Goal: Task Accomplishment & Management: Complete application form

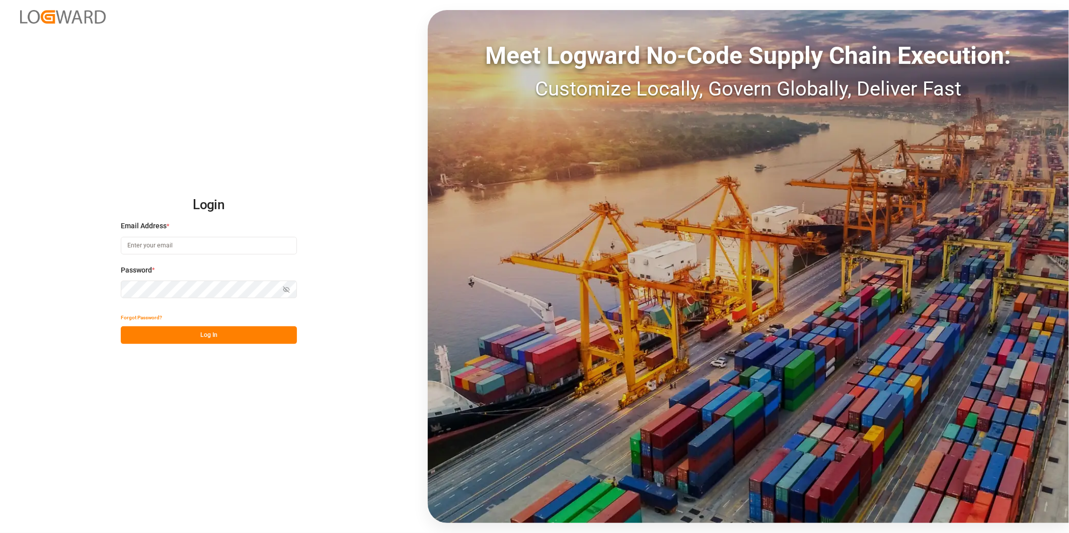
type input "[PERSON_NAME][EMAIL_ADDRESS][DOMAIN_NAME]"
click at [233, 336] on button "Log In" at bounding box center [209, 336] width 176 height 18
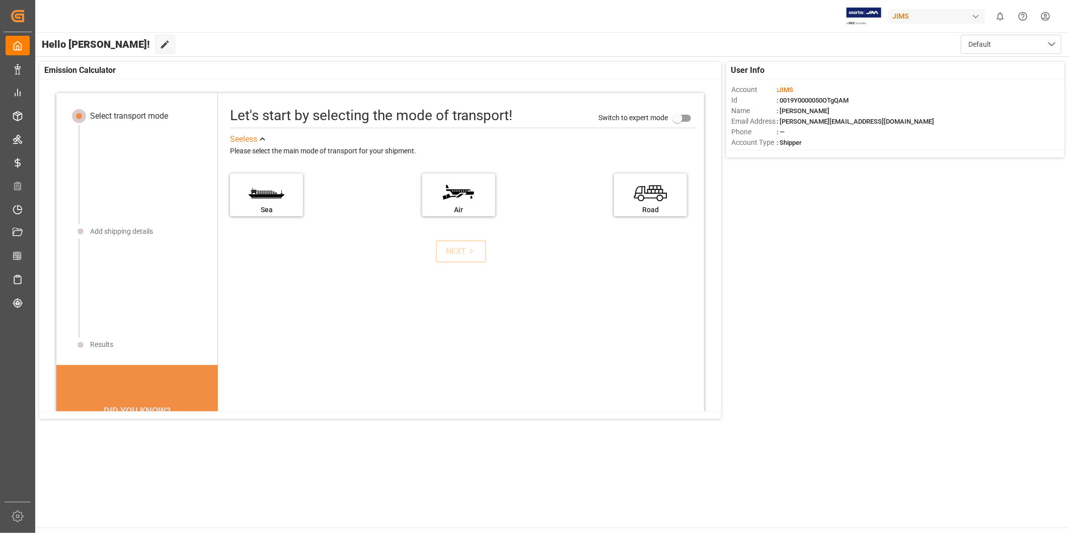
click at [113, 441] on main "Hello [PERSON_NAME]! Edit Cockpit Default User Info Account : [PERSON_NAME] Id …" at bounding box center [551, 280] width 1034 height 496
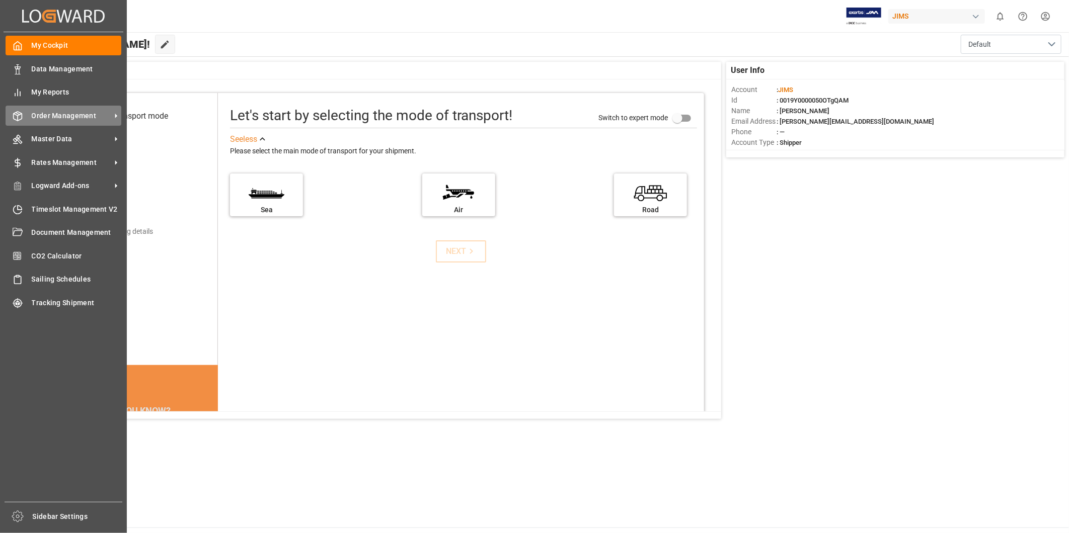
click at [99, 116] on span "Order Management" at bounding box center [71, 116] width 79 height 11
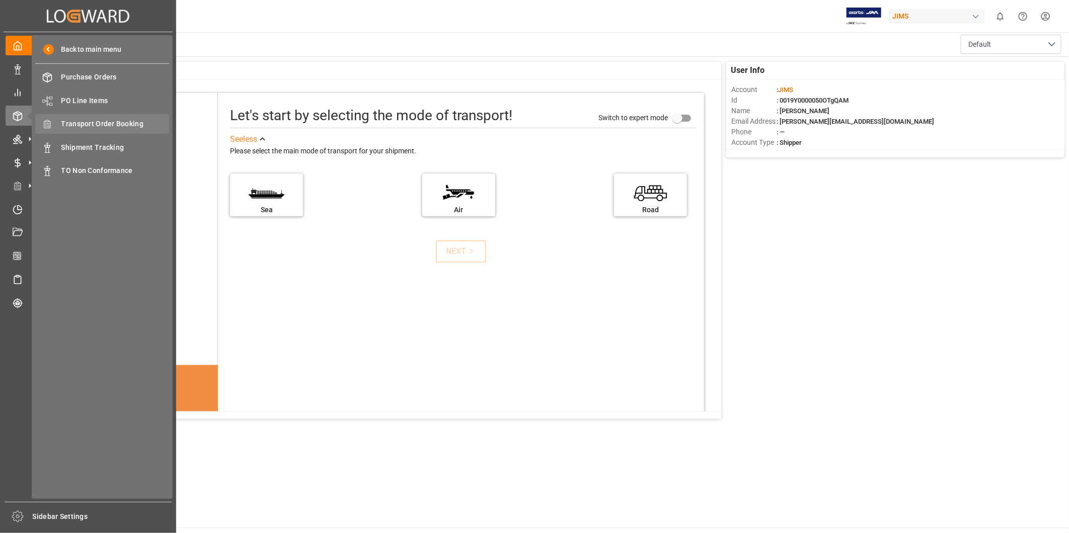
click at [119, 123] on span "Transport Order Booking" at bounding box center [115, 124] width 108 height 11
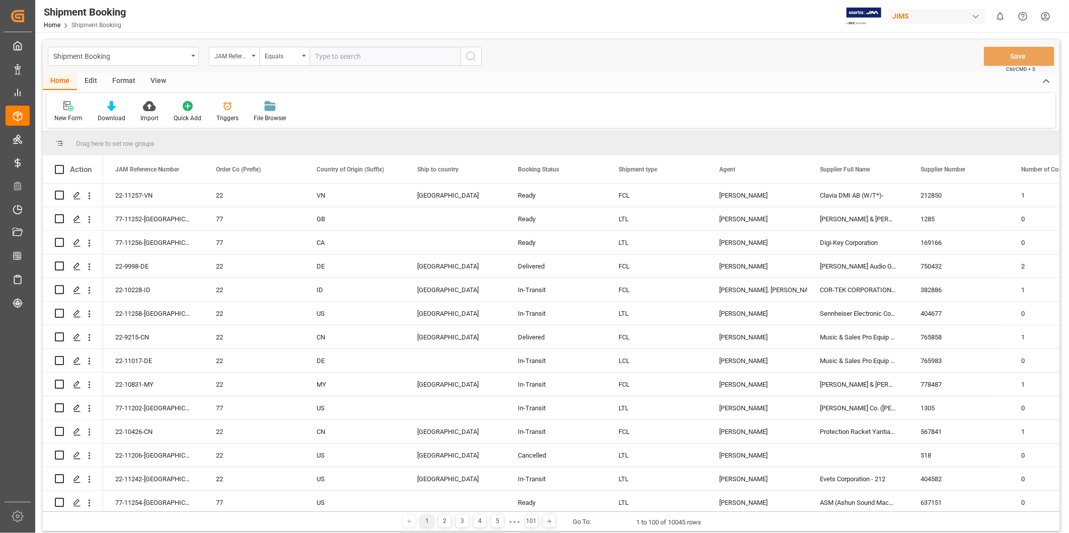
click at [61, 106] on div at bounding box center [68, 106] width 28 height 11
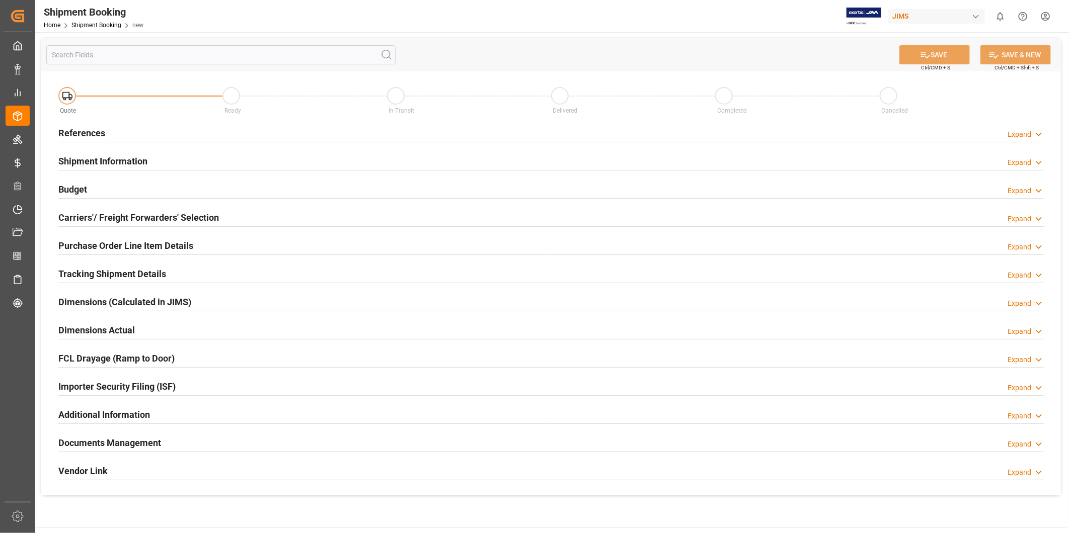
click at [1019, 134] on div "Expand" at bounding box center [1019, 134] width 24 height 11
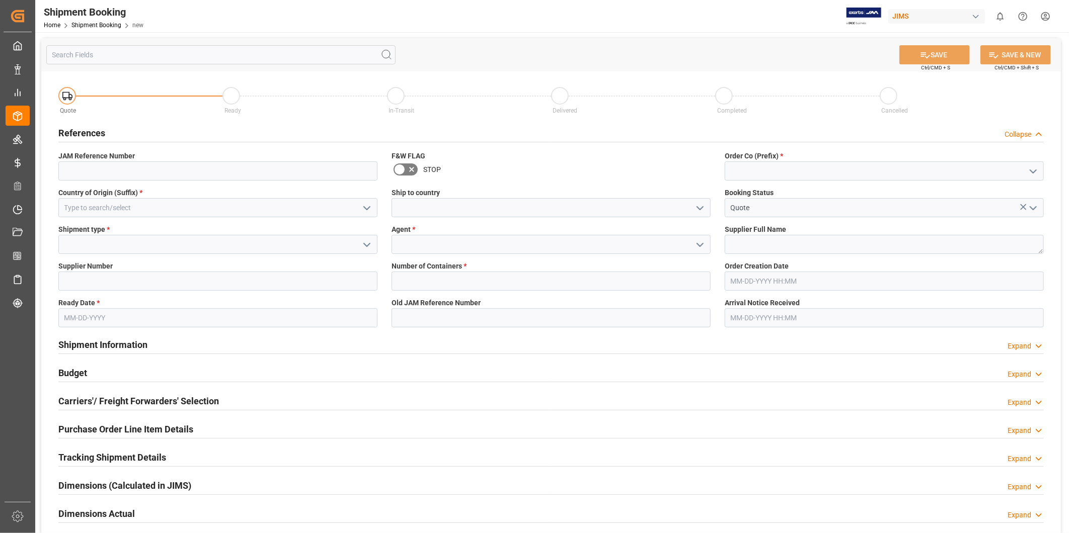
click at [1030, 169] on icon "open menu" at bounding box center [1033, 172] width 12 height 12
drag, startPoint x: 980, startPoint y: 187, endPoint x: 975, endPoint y: 188, distance: 5.3
click at [979, 187] on div "22" at bounding box center [884, 193] width 318 height 23
type input "22"
click at [373, 207] on button "open menu" at bounding box center [366, 208] width 15 height 16
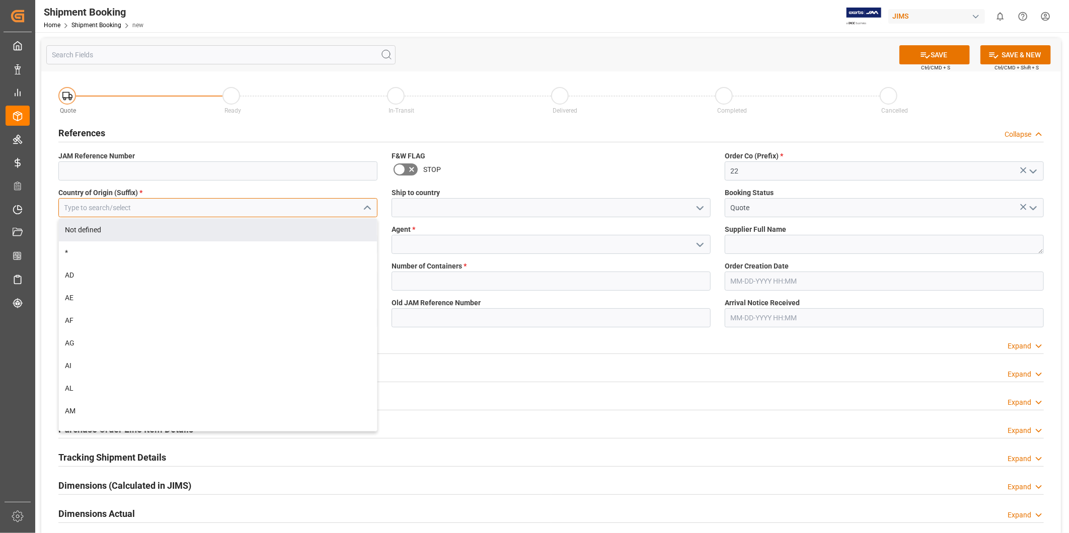
click at [267, 209] on input at bounding box center [217, 207] width 319 height 19
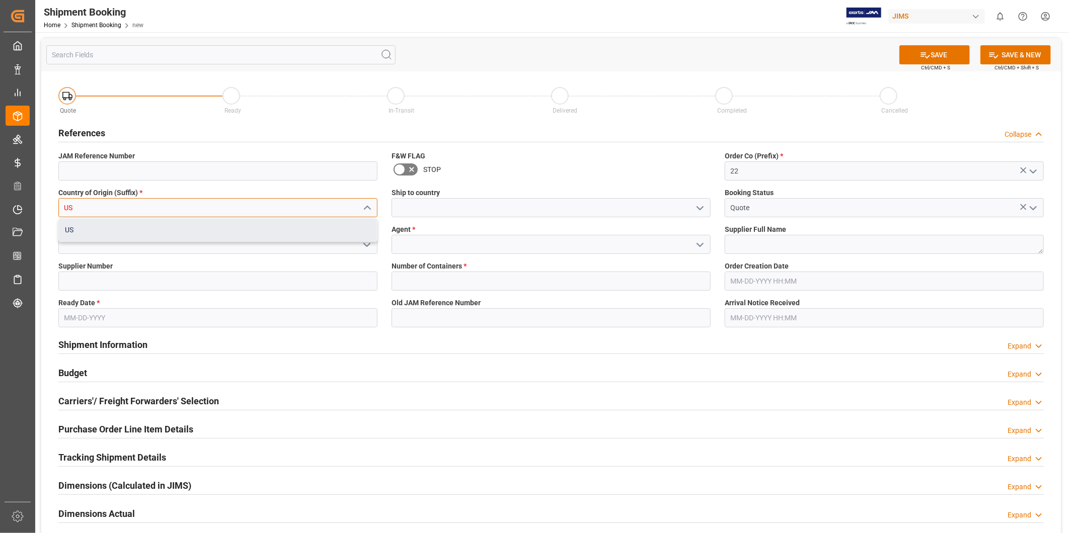
click at [262, 233] on div "US" at bounding box center [218, 230] width 318 height 23
type input "US"
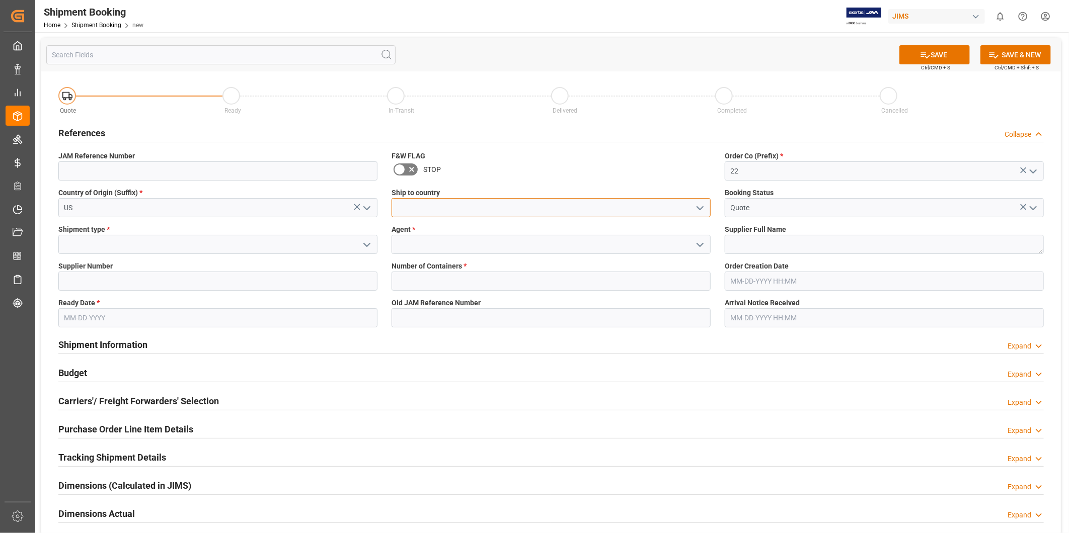
click at [595, 212] on input at bounding box center [550, 207] width 319 height 19
click at [702, 205] on icon "open menu" at bounding box center [700, 208] width 12 height 12
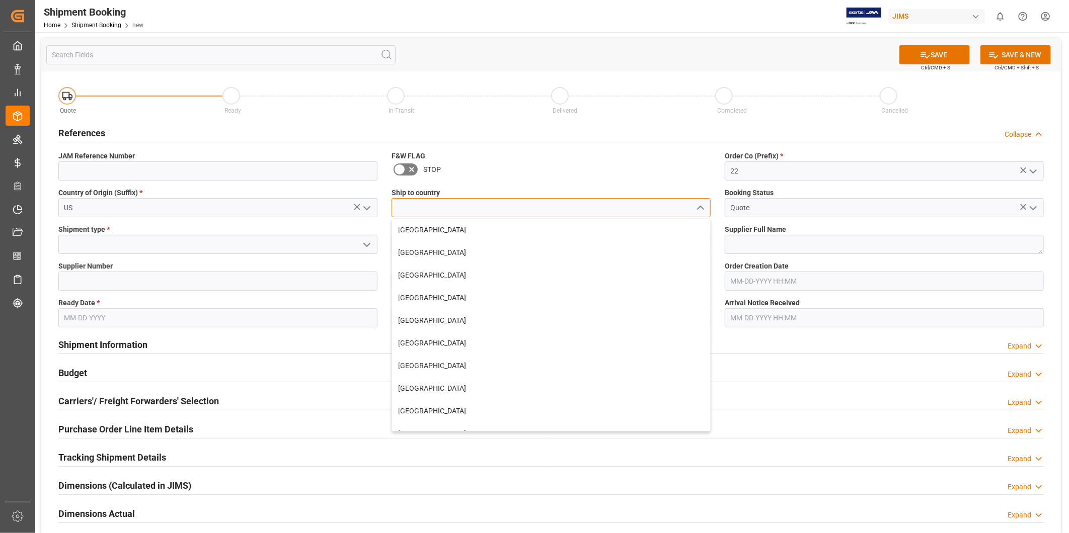
click at [662, 209] on input at bounding box center [550, 207] width 319 height 19
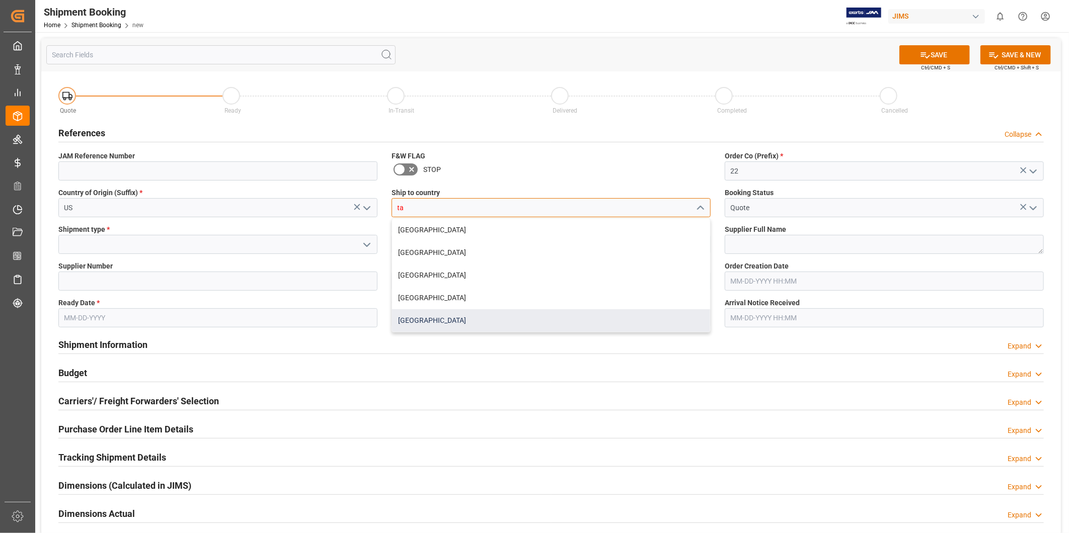
click at [574, 313] on div "[GEOGRAPHIC_DATA]" at bounding box center [551, 320] width 318 height 23
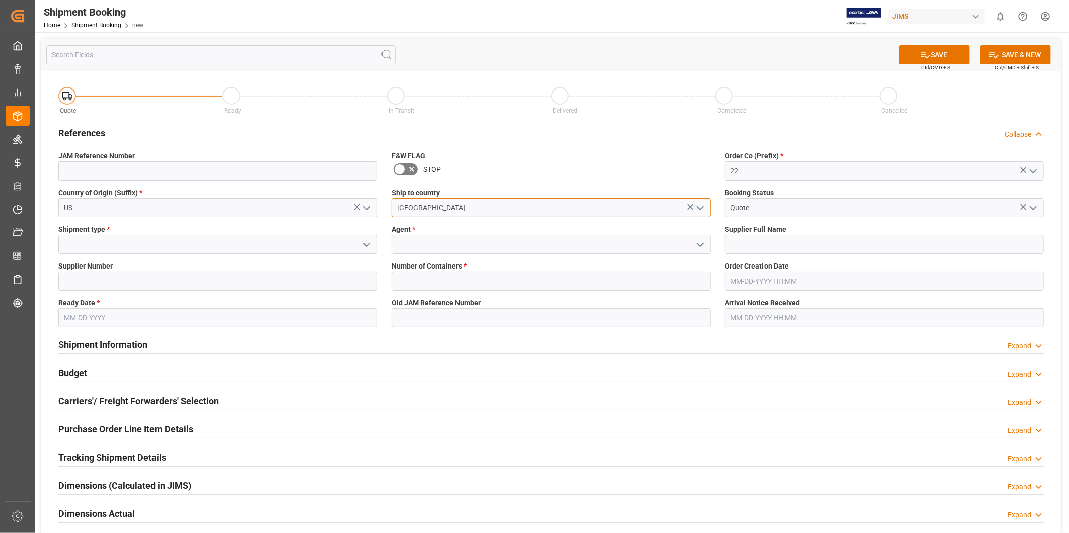
type input "[GEOGRAPHIC_DATA]"
click at [251, 243] on input at bounding box center [217, 244] width 319 height 19
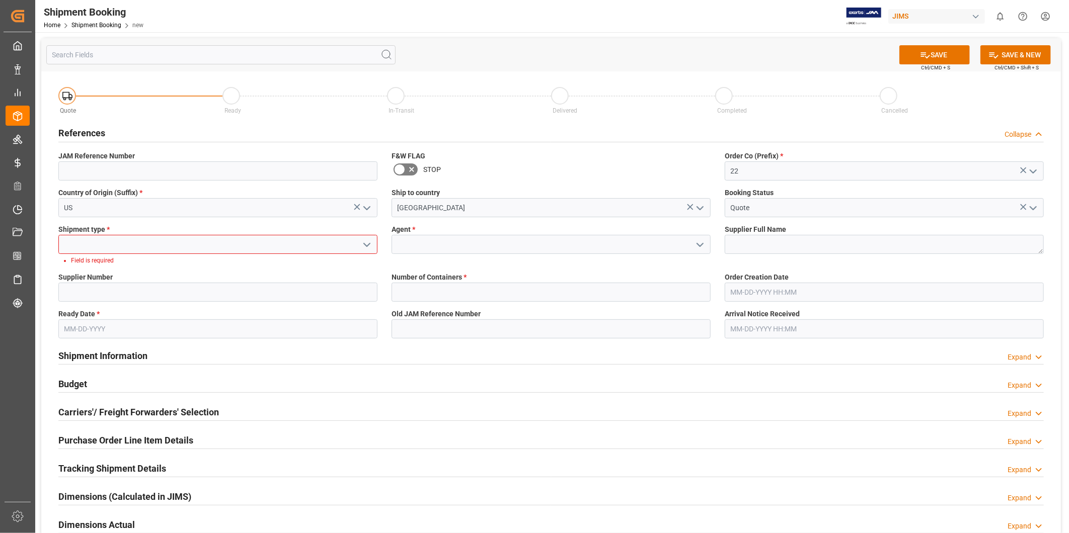
click at [365, 245] on polyline "open menu" at bounding box center [367, 245] width 6 height 3
click at [319, 305] on div "LTL" at bounding box center [218, 312] width 318 height 23
type input "LTL"
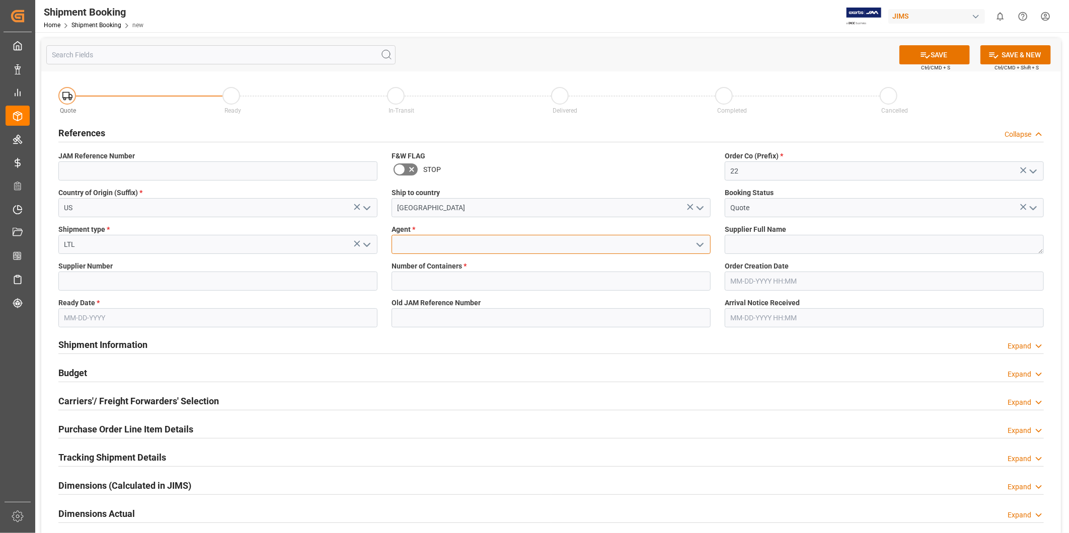
click at [446, 249] on input at bounding box center [550, 244] width 319 height 19
type input "[PERSON_NAME]"
click at [728, 246] on textarea at bounding box center [883, 244] width 319 height 19
click at [128, 277] on input at bounding box center [217, 281] width 319 height 19
paste input "557"
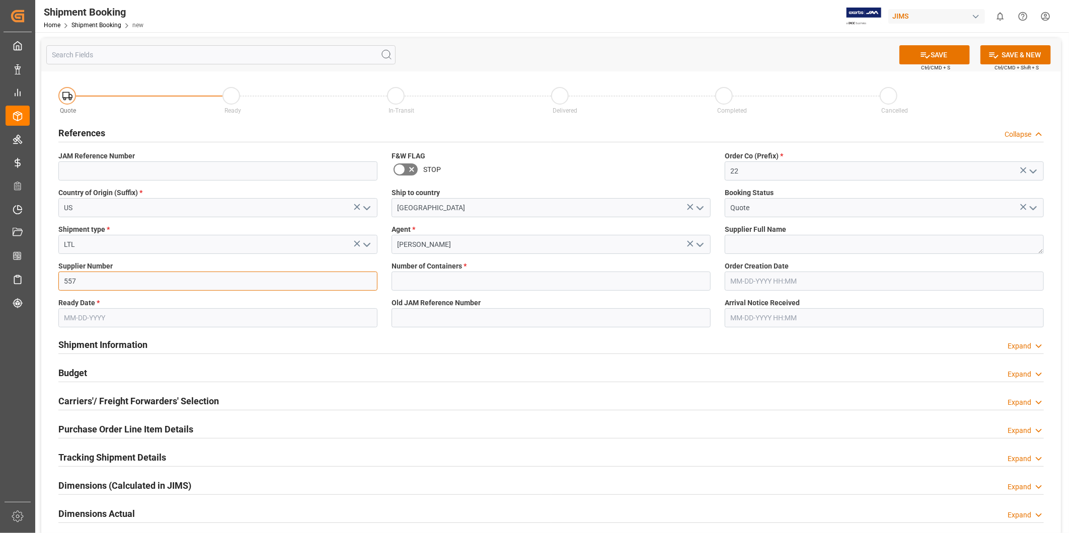
type input "557"
click at [821, 243] on textarea at bounding box center [883, 244] width 319 height 19
paste textarea "Ashly Audio ([GEOGRAPHIC_DATA], [GEOGRAPHIC_DATA])"
type textarea "Ashly Audio ([GEOGRAPHIC_DATA], [GEOGRAPHIC_DATA])"
click at [463, 309] on input at bounding box center [550, 317] width 319 height 19
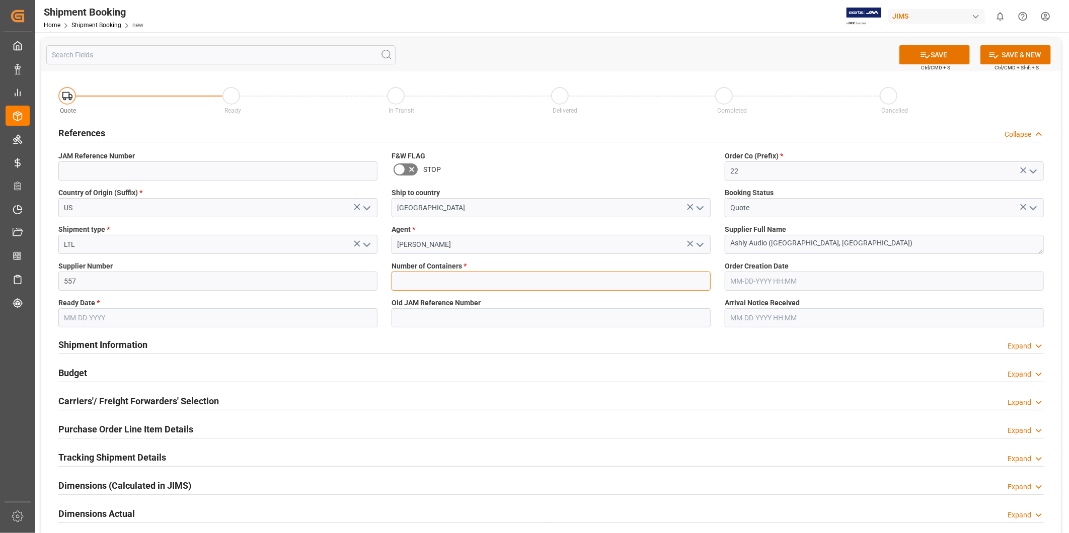
click at [463, 278] on input "text" at bounding box center [550, 281] width 319 height 19
type input "0"
click at [504, 262] on label "Number of Containers *" at bounding box center [550, 266] width 319 height 11
click at [928, 62] on button "SAVE" at bounding box center [934, 54] width 70 height 19
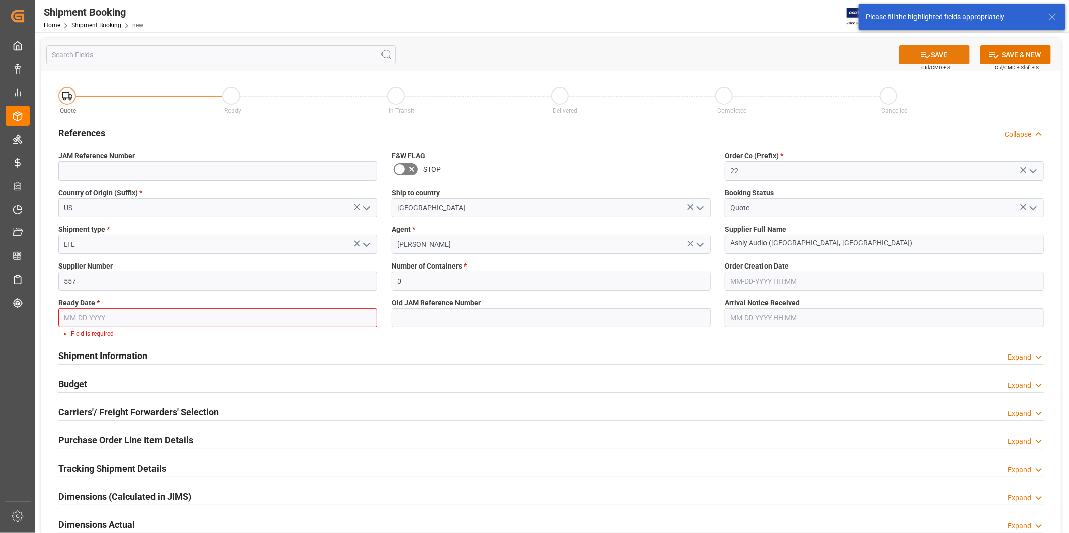
scroll to position [35, 0]
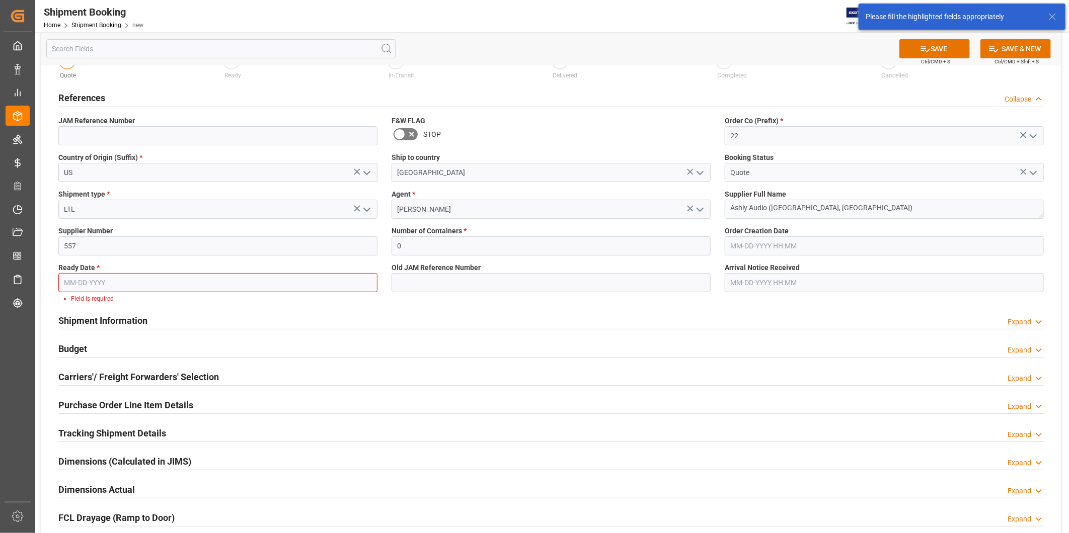
click at [98, 290] on input "text" at bounding box center [217, 282] width 319 height 19
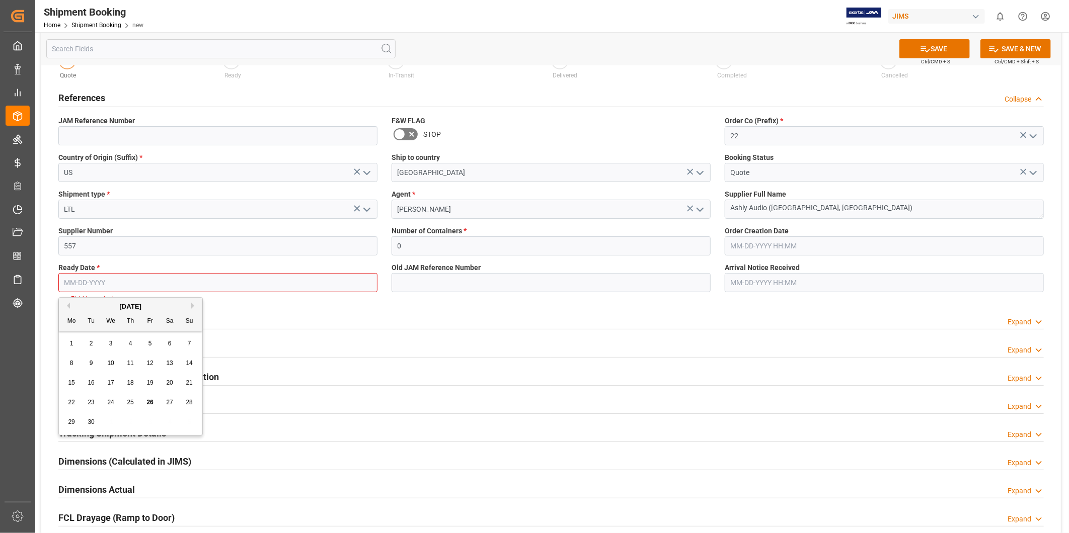
click at [193, 309] on div "[DATE]" at bounding box center [130, 307] width 143 height 10
click at [193, 307] on button "Next Month" at bounding box center [194, 306] width 6 height 6
click at [88, 405] on span "21" at bounding box center [91, 402] width 7 height 7
type input "[DATE]"
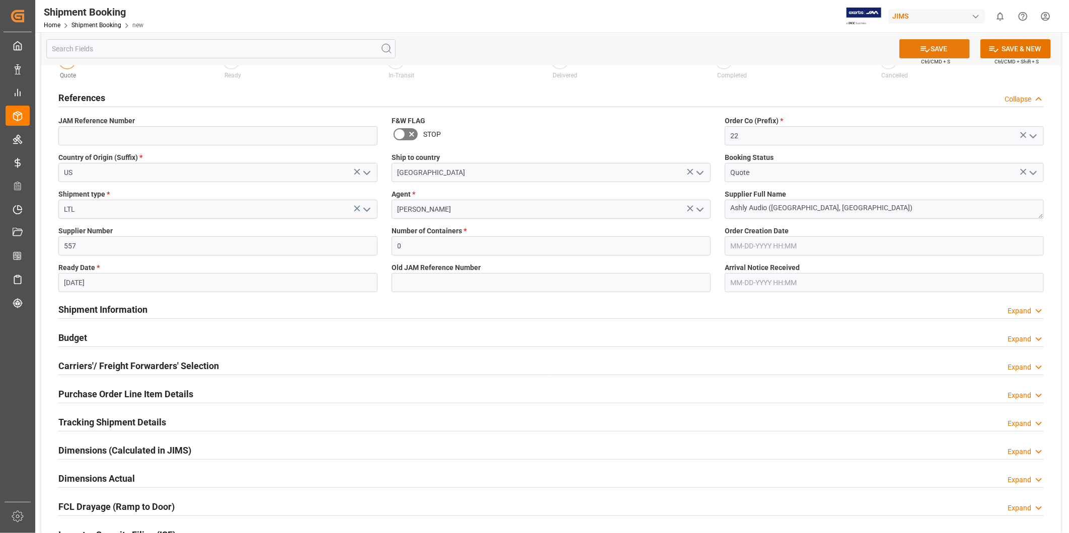
click at [924, 49] on icon at bounding box center [925, 49] width 11 height 11
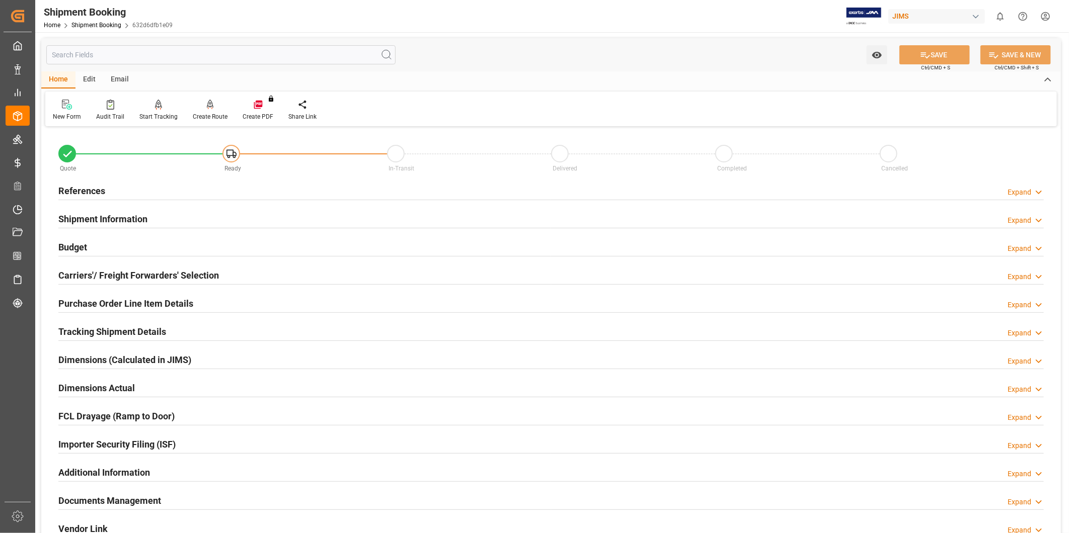
type input "0"
type input "[DATE]"
click at [1029, 194] on div "Expand" at bounding box center [1019, 192] width 24 height 11
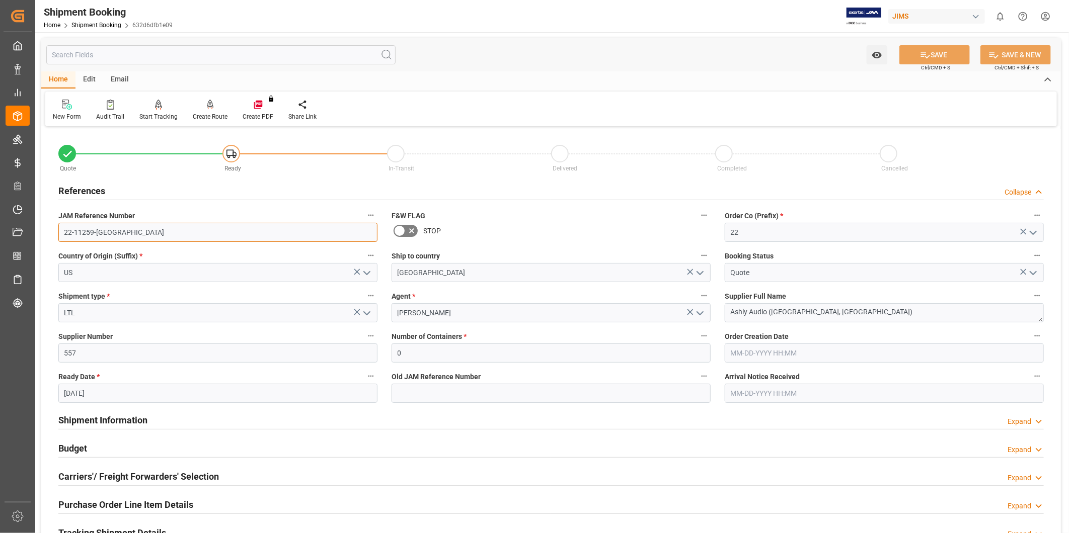
click at [99, 231] on input "22-11259-US" at bounding box center [217, 232] width 319 height 19
click at [780, 314] on textarea "Ashly Audio ([GEOGRAPHIC_DATA], [GEOGRAPHIC_DATA])" at bounding box center [883, 312] width 319 height 19
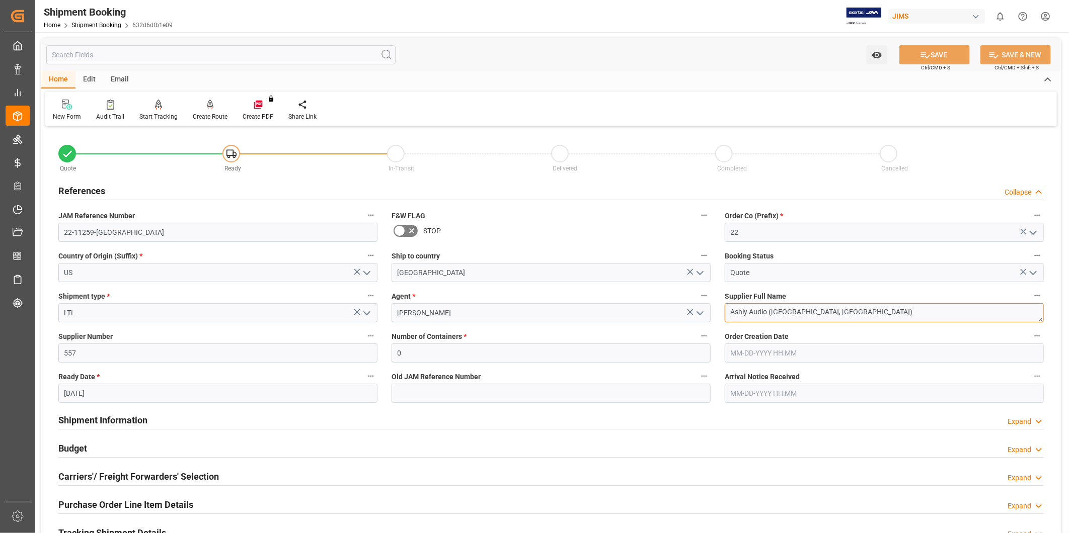
click at [780, 314] on textarea "Ashly Audio ([GEOGRAPHIC_DATA], [GEOGRAPHIC_DATA])" at bounding box center [883, 312] width 319 height 19
